Goal: Information Seeking & Learning: Learn about a topic

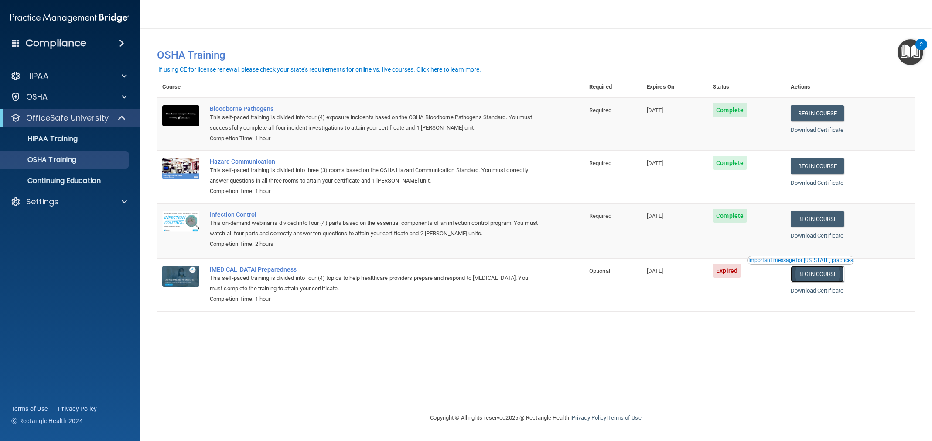
click at [830, 277] on link "Begin Course" at bounding box center [817, 274] width 53 height 16
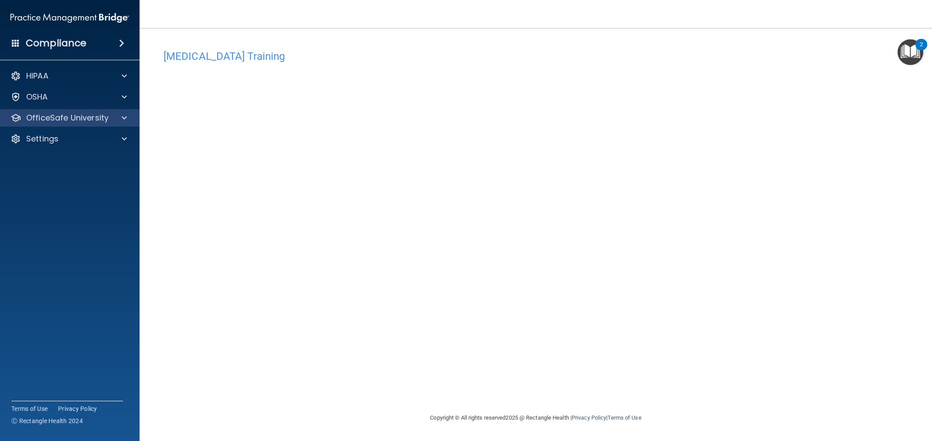
click at [106, 124] on div "OfficeSafe University" at bounding box center [70, 117] width 140 height 17
click at [82, 120] on p "OfficeSafe University" at bounding box center [67, 118] width 82 height 10
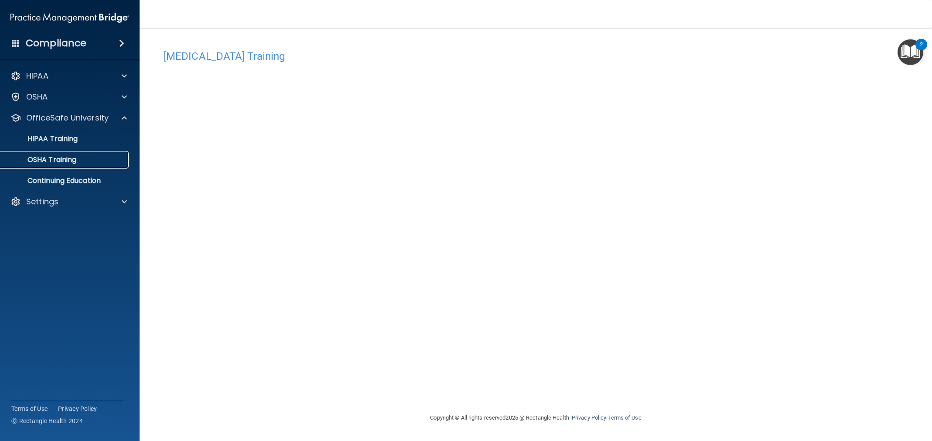
click at [62, 167] on link "OSHA Training" at bounding box center [59, 159] width 137 height 17
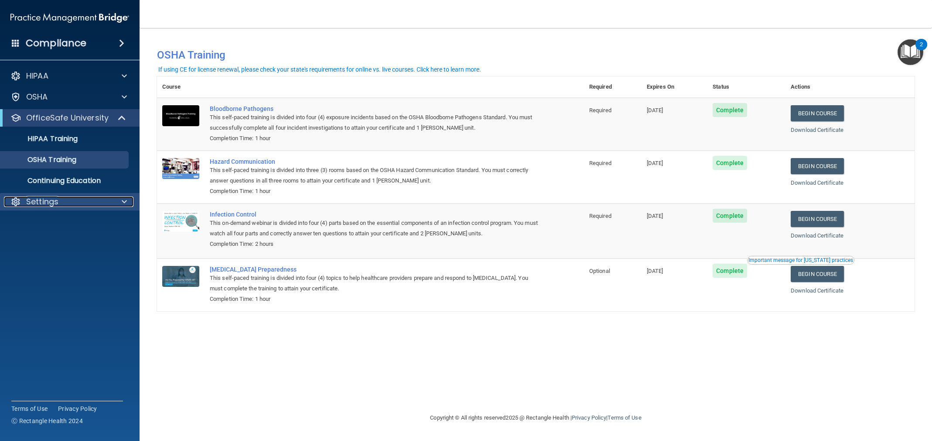
click at [71, 201] on div "Settings" at bounding box center [58, 201] width 108 height 10
click at [64, 247] on p "Sign Out" at bounding box center [65, 243] width 119 height 9
